Goal: Information Seeking & Learning: Learn about a topic

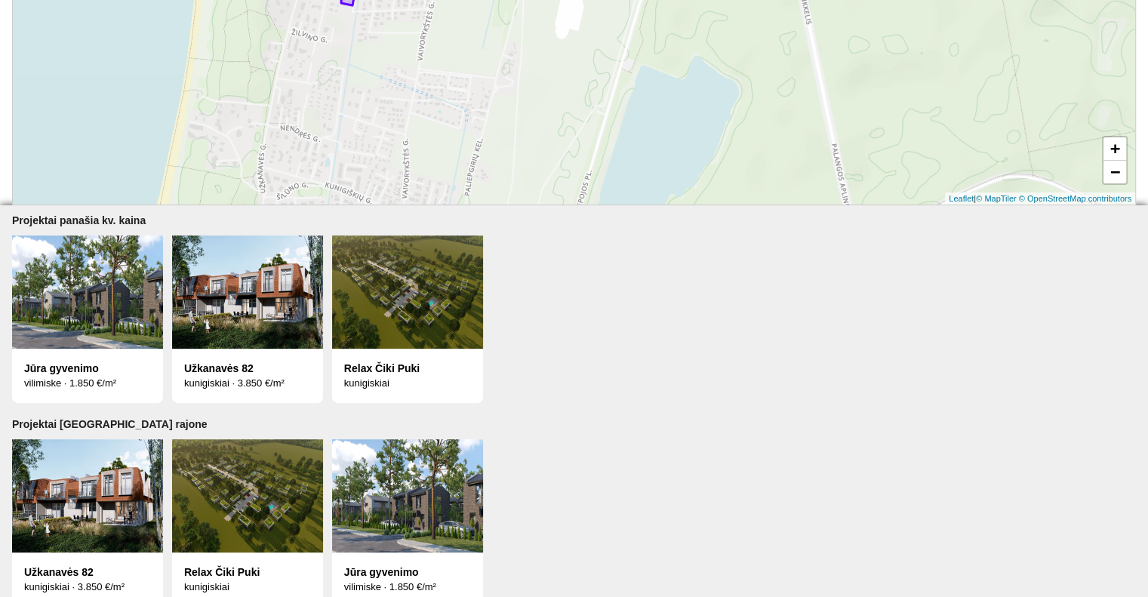
scroll to position [495, 0]
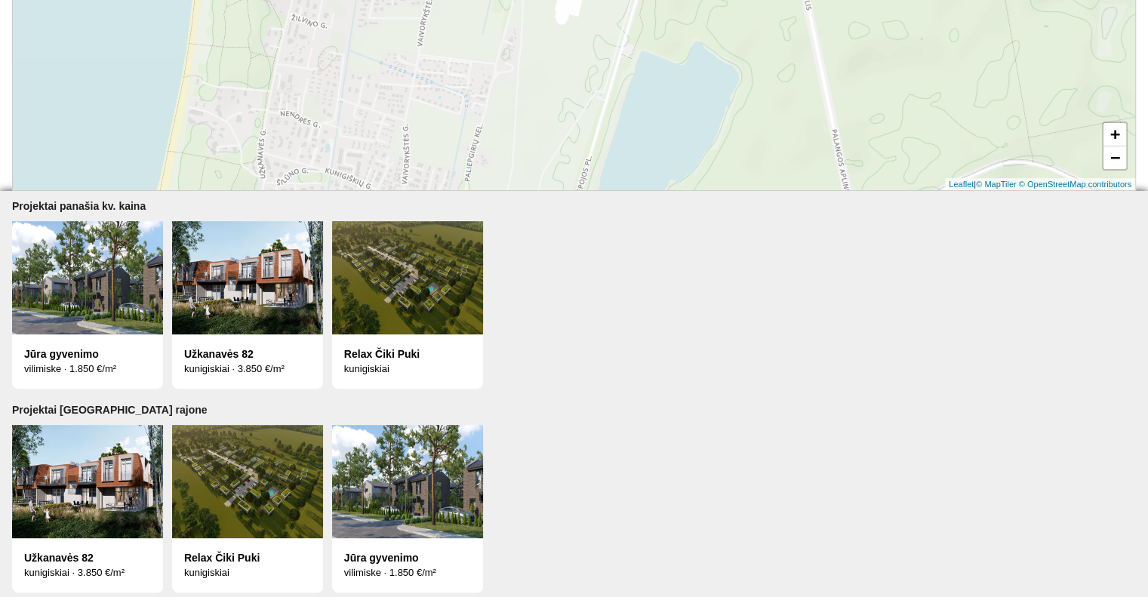
click at [394, 251] on img at bounding box center [407, 277] width 151 height 113
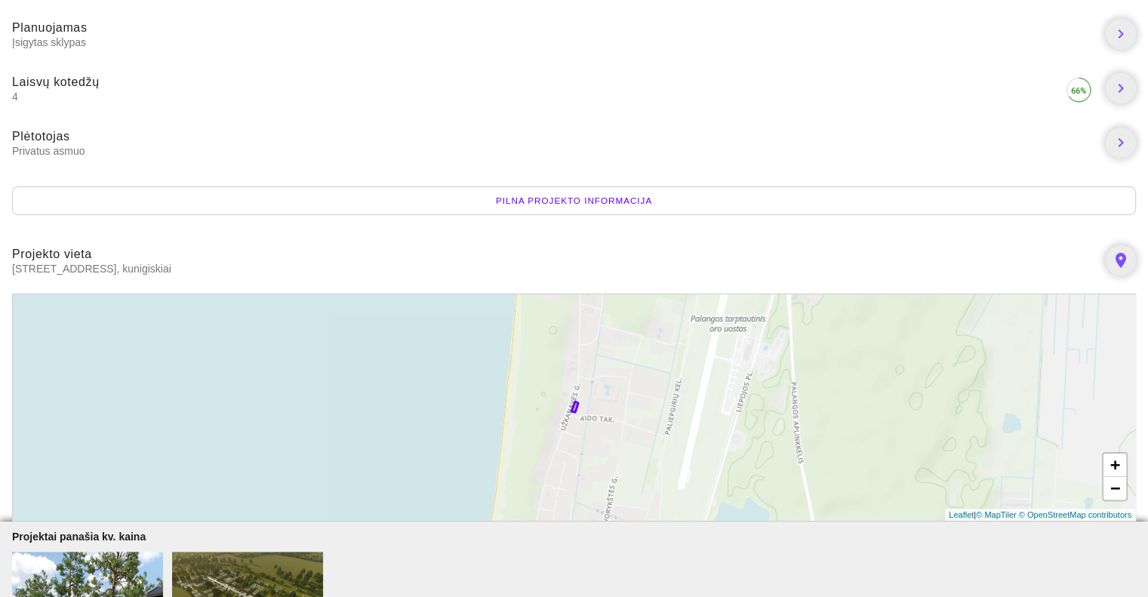
scroll to position [226, 0]
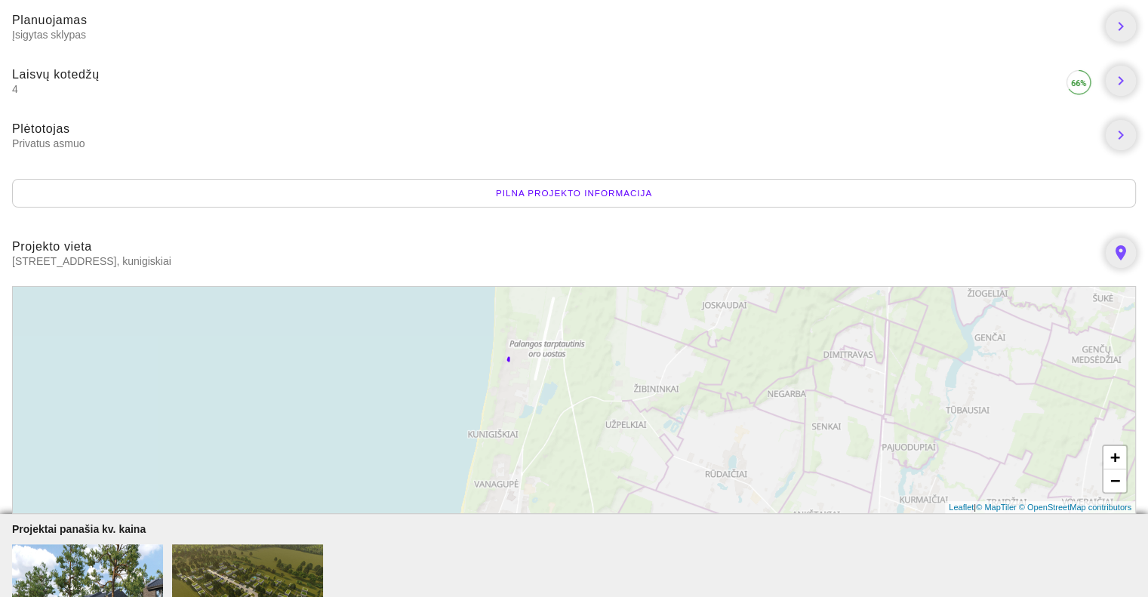
click at [537, 186] on div "Pilna projekto informacija" at bounding box center [574, 193] width 1124 height 29
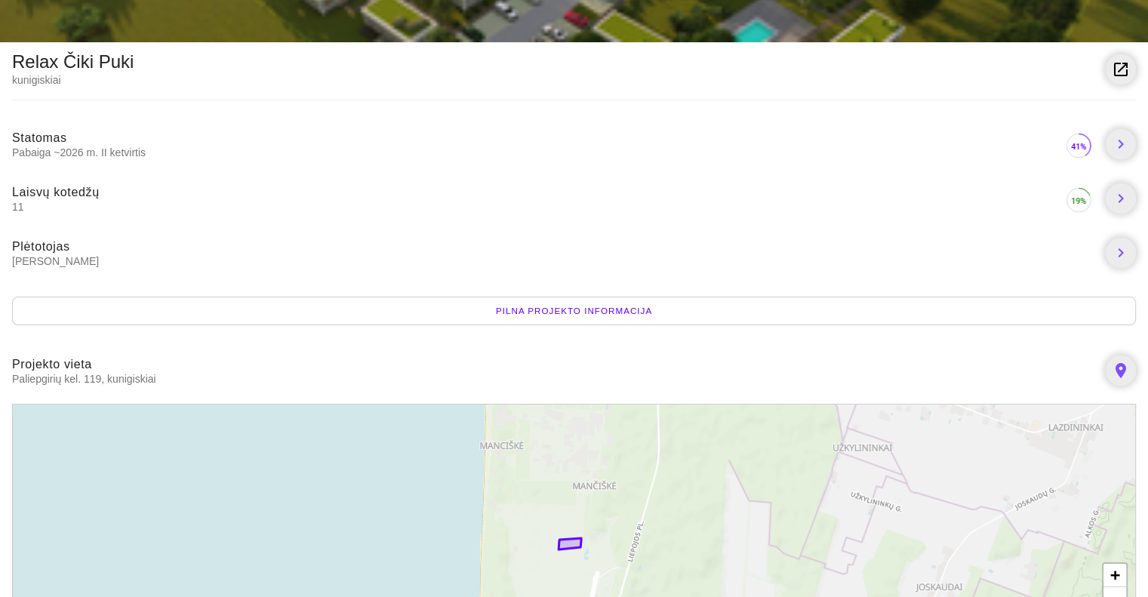
scroll to position [346, 0]
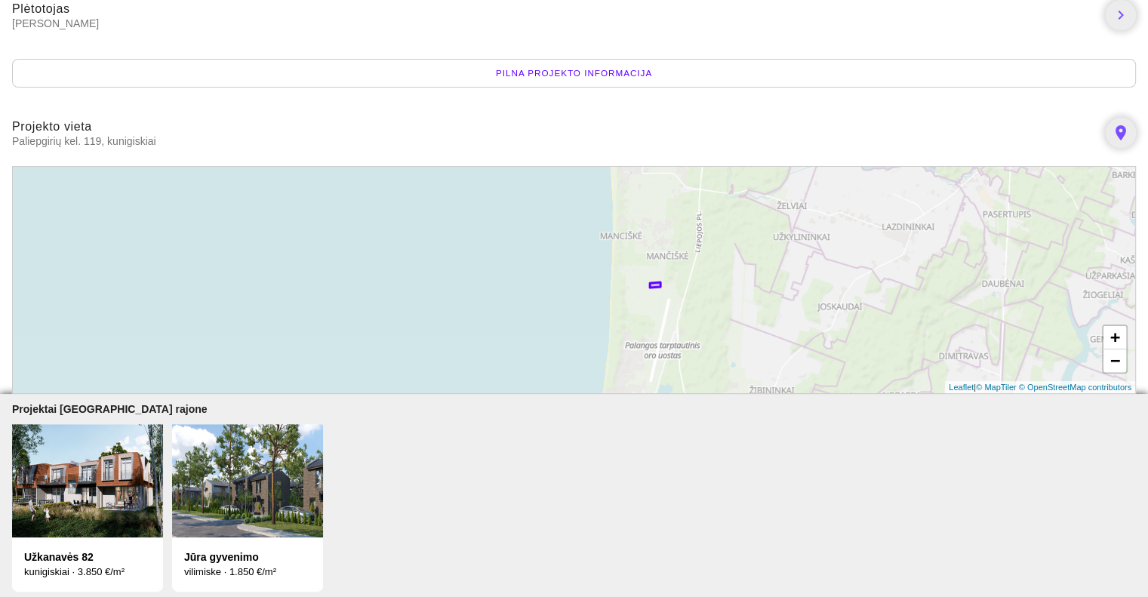
click at [191, 497] on img at bounding box center [247, 480] width 151 height 113
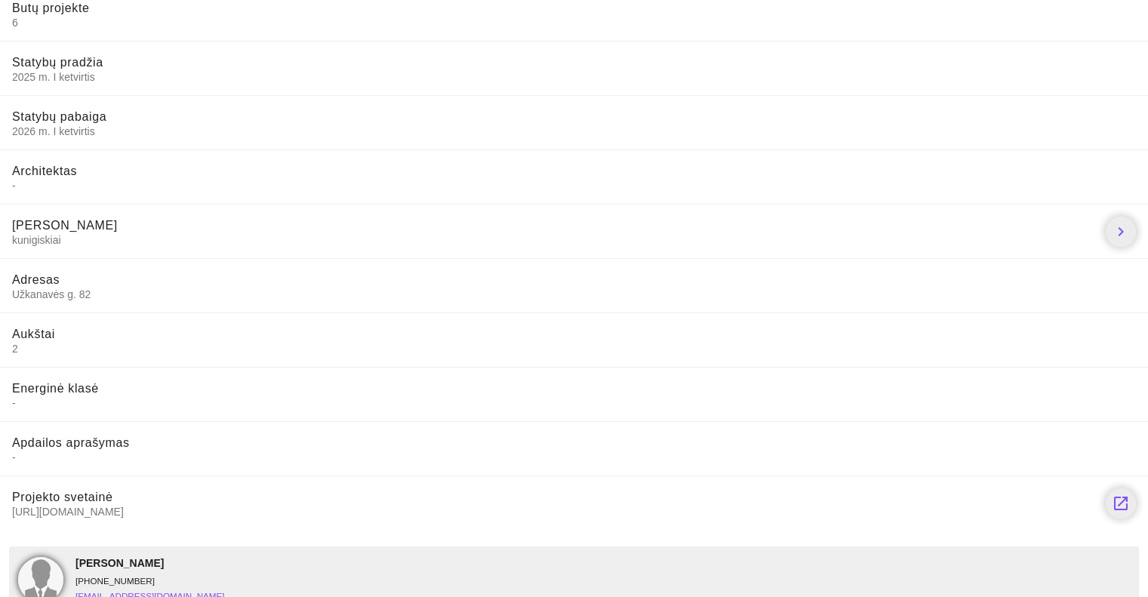
scroll to position [396, 0]
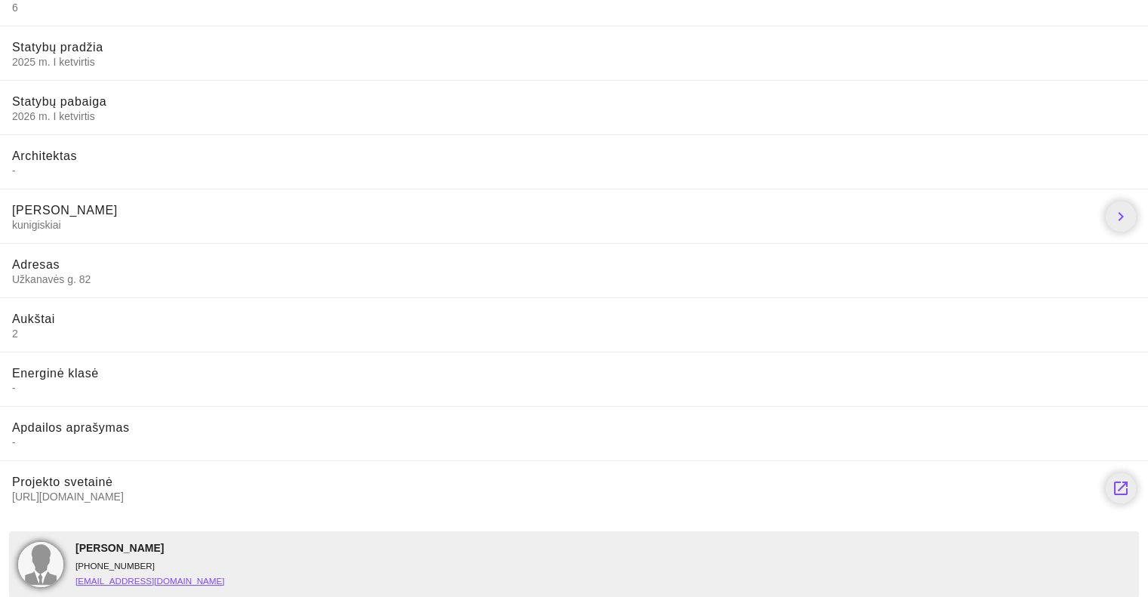
click at [134, 492] on span "https://www.urbanhomes.lt/uzkanaves-82-palanga/" at bounding box center [553, 497] width 1082 height 14
click at [131, 498] on span "https://www.urbanhomes.lt/uzkanaves-82-palanga/" at bounding box center [553, 497] width 1082 height 14
drag, startPoint x: 262, startPoint y: 494, endPoint x: 12, endPoint y: 494, distance: 249.9
click at [12, 494] on span "https://www.urbanhomes.lt/uzkanaves-82-palanga/" at bounding box center [553, 497] width 1082 height 14
copy span "https://www.urbanhomes.lt/uzkanaves-82-palanga/"
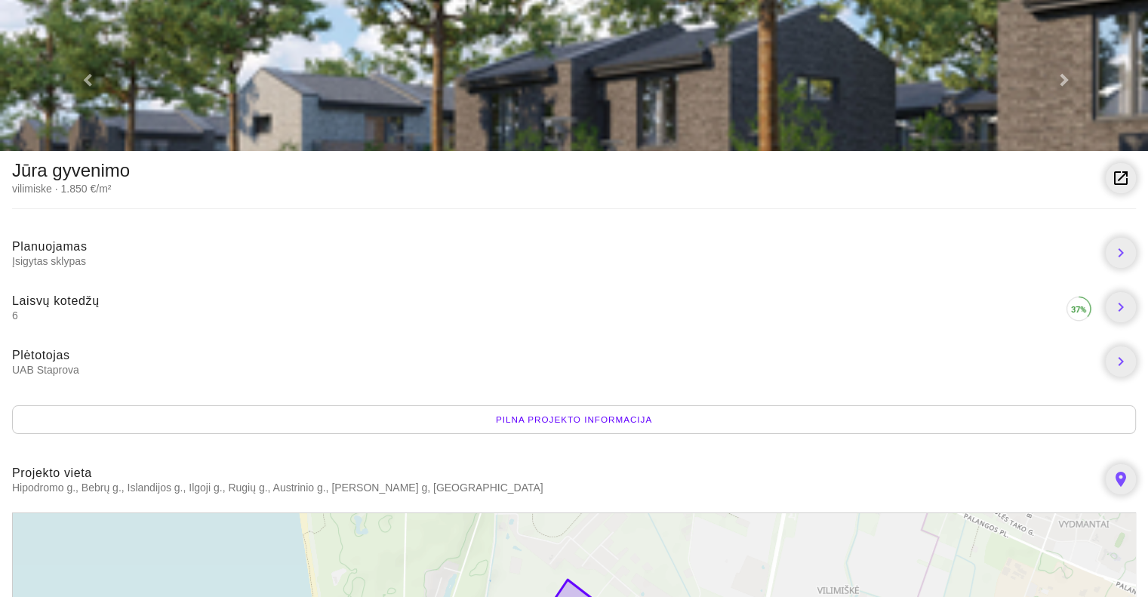
scroll to position [302, 0]
